Goal: Transaction & Acquisition: Purchase product/service

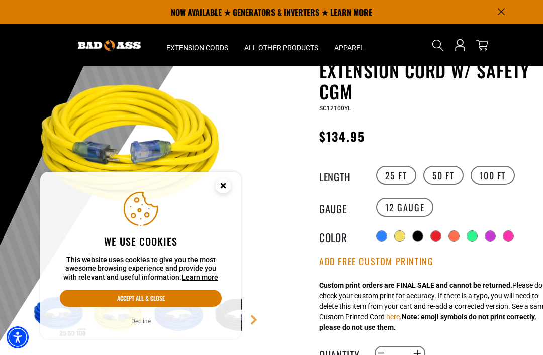
scroll to position [69, 0]
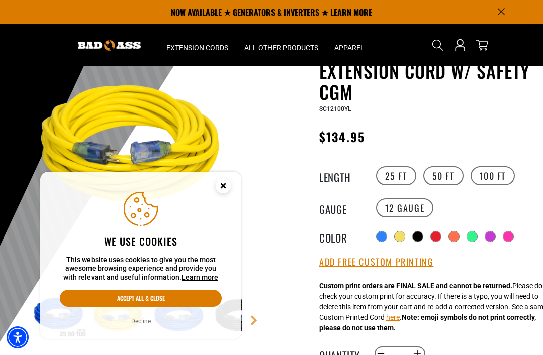
click at [540, 15] on section "NOW AVAILABLE ★ GENERATORS & INVERTERS ★ LEARN MORE" at bounding box center [271, 12] width 543 height 24
click at [237, 127] on img at bounding box center [136, 147] width 212 height 212
click at [221, 187] on icon "Close this option" at bounding box center [223, 186] width 4 height 4
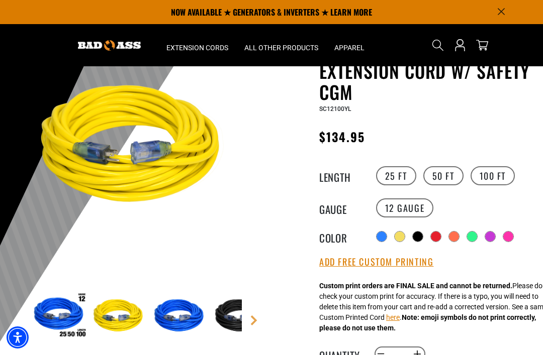
click at [399, 236] on div at bounding box center [400, 237] width 10 height 10
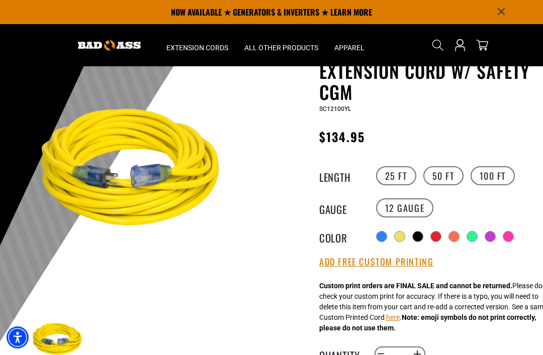
click at [404, 237] on div at bounding box center [400, 237] width 10 height 10
click at [399, 237] on div at bounding box center [400, 237] width 10 height 10
click at [398, 236] on div at bounding box center [400, 237] width 10 height 10
click at [399, 237] on div at bounding box center [400, 237] width 10 height 10
click at [397, 240] on div at bounding box center [400, 237] width 10 height 10
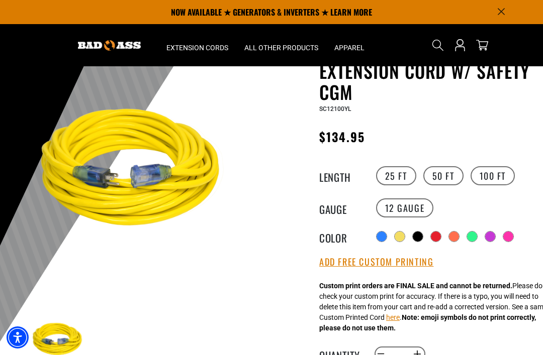
click at [395, 237] on div at bounding box center [399, 236] width 11 height 11
click at [135, 209] on img at bounding box center [136, 171] width 212 height 212
click at [376, 237] on div at bounding box center [381, 236] width 11 height 11
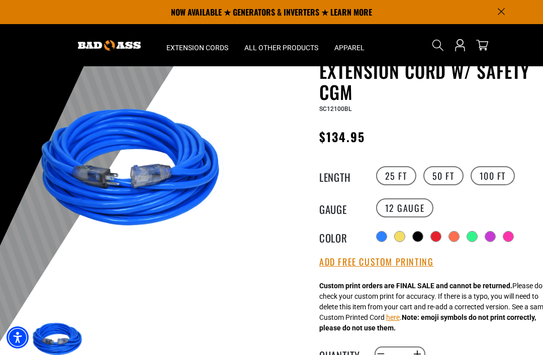
click at [405, 236] on div at bounding box center [400, 237] width 10 height 10
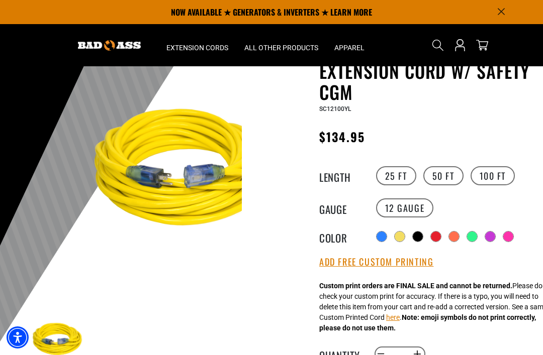
click at [285, 290] on div "Outdoor Dual Lighted Extension Cord w/ Safety CGM Outdoor Dual Lighted Extensio…" at bounding box center [407, 341] width 256 height 604
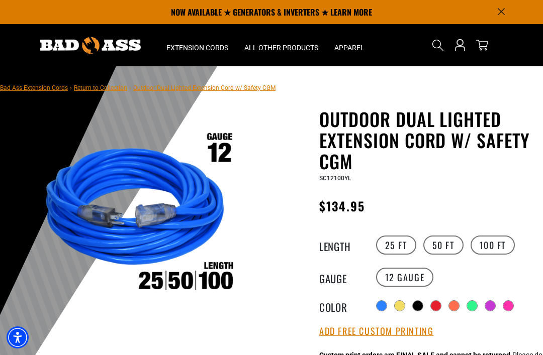
click at [396, 306] on div at bounding box center [400, 306] width 10 height 10
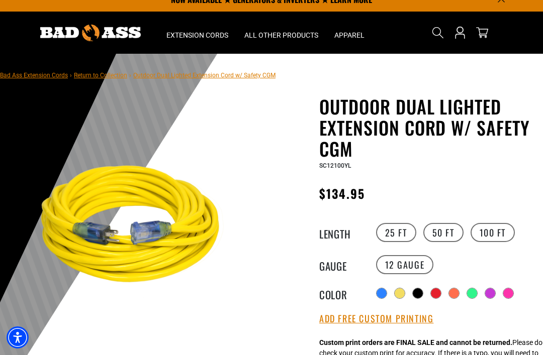
scroll to position [12, 0]
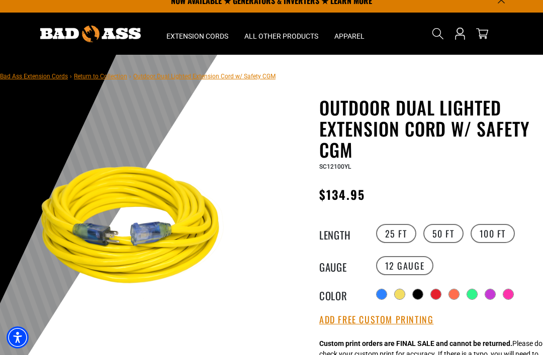
click at [488, 297] on div at bounding box center [490, 294] width 10 height 10
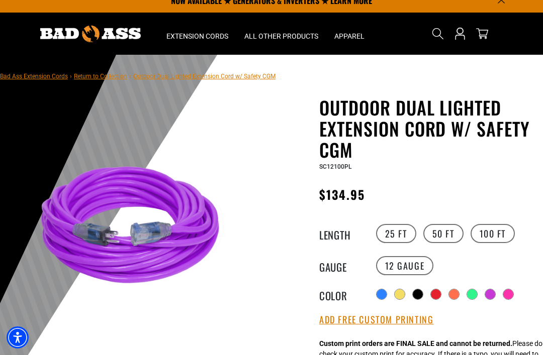
click at [449, 299] on div at bounding box center [453, 294] width 11 height 11
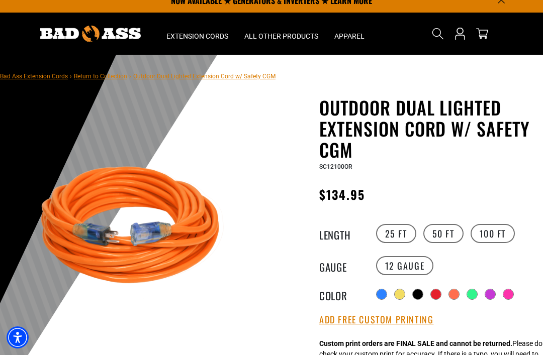
click at [469, 293] on div at bounding box center [472, 294] width 10 height 10
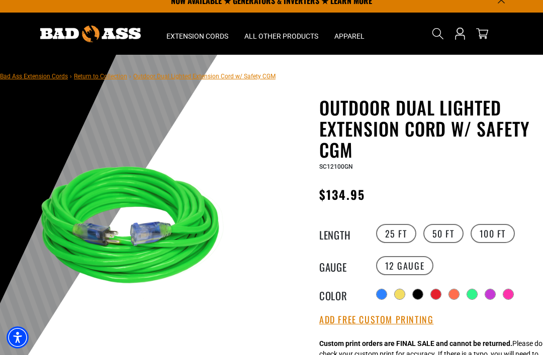
click at [392, 298] on div "Radio button Radio button Radio button Radio button Radio button Radio button" at bounding box center [454, 294] width 162 height 16
click at [385, 294] on div at bounding box center [381, 294] width 10 height 10
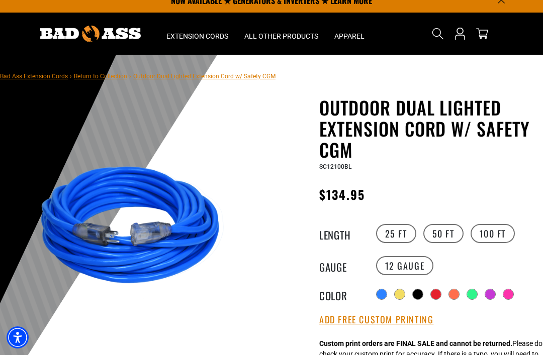
click at [401, 295] on div at bounding box center [400, 294] width 10 height 10
